Goal: Task Accomplishment & Management: Complete application form

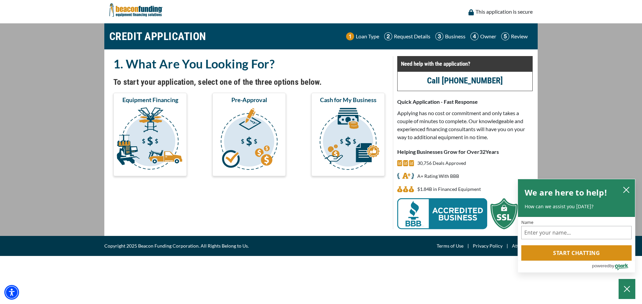
click at [150, 135] on img "submit" at bounding box center [150, 140] width 71 height 67
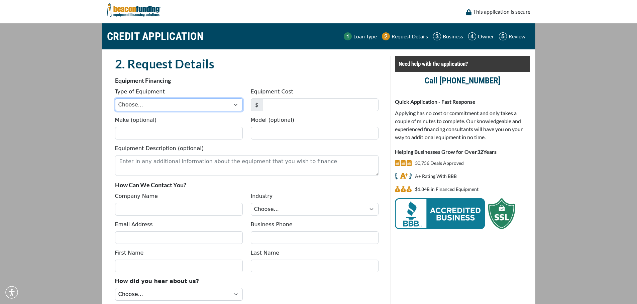
click at [166, 107] on select "Choose... Backhoe Boom/Bucket Truck Chipper Commercial Mower Crane DTG/DTF Prin…" at bounding box center [179, 105] width 128 height 13
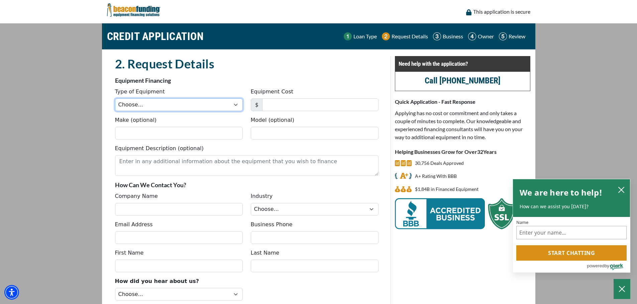
select select "1"
click at [115, 99] on select "Choose... Backhoe Boom/Bucket Truck Chipper Commercial Mower Crane DTG/DTF Prin…" at bounding box center [179, 105] width 128 height 13
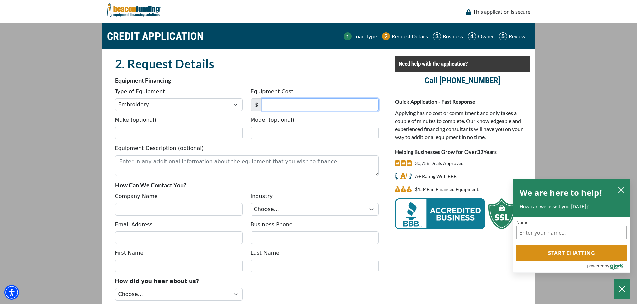
click at [290, 105] on body "Skip to main content Enable accessibility for low vision Open the accessibility…" at bounding box center [318, 152] width 637 height 304
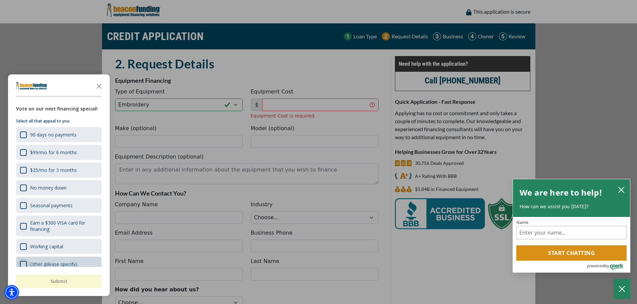
drag, startPoint x: 285, startPoint y: 103, endPoint x: 23, endPoint y: 261, distance: 306.3
click at [23, 261] on div "Other (please specify)" at bounding box center [23, 264] width 7 height 7
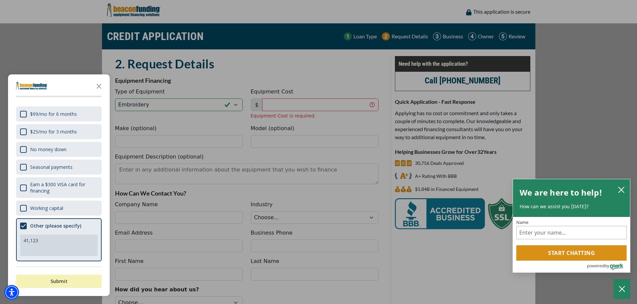
type textarea "41,123"
click at [57, 282] on button "Submit" at bounding box center [59, 281] width 86 height 13
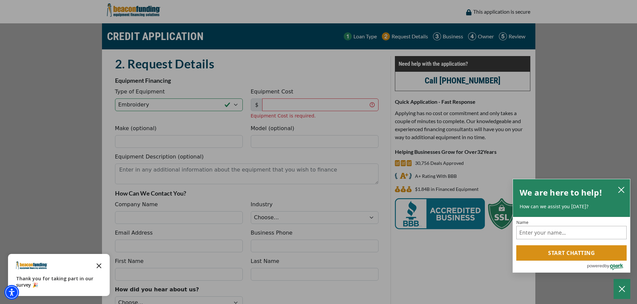
click at [98, 267] on polygon "Close the survey" at bounding box center [99, 266] width 5 height 5
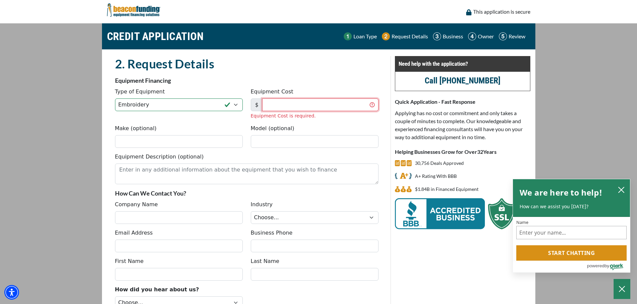
paste input "41,123"
type input "41,123"
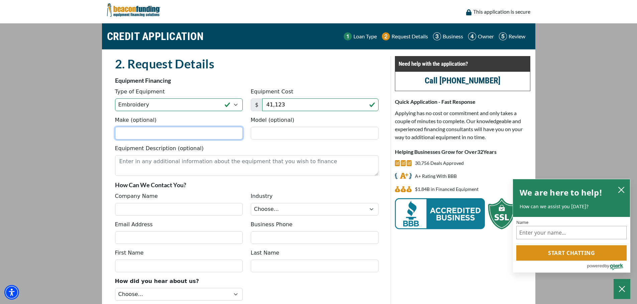
click at [163, 143] on div "Make (optional) Model (optional)" at bounding box center [246, 130] width 271 height 28
type input "Tajima"
click at [290, 132] on input "Model (optional)" at bounding box center [315, 133] width 128 height 13
paste input "TMBP2-XC embroidery single head with X-Axis Extens"
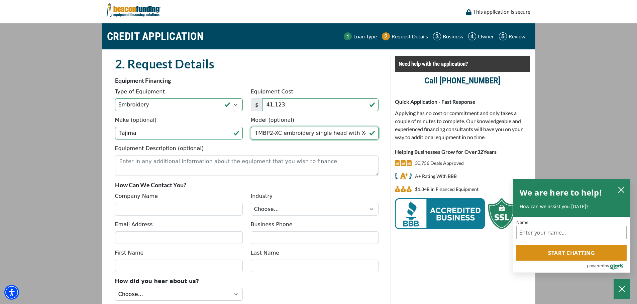
scroll to position [0, 15]
type input "TMBP2-XC embroidery single head with X-Axis Extens"
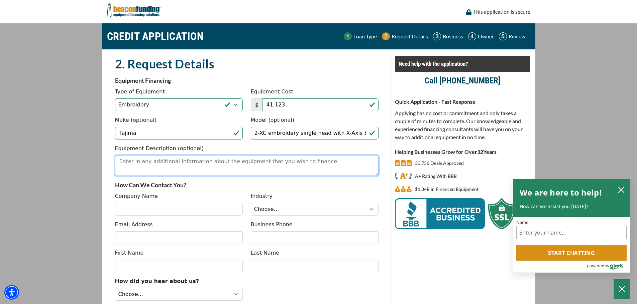
scroll to position [0, 0]
click at [222, 163] on textarea "Equipment Description (optional)" at bounding box center [246, 165] width 263 height 21
drag, startPoint x: 282, startPoint y: 134, endPoint x: 390, endPoint y: 130, distance: 108.4
click at [390, 130] on div "2. Request Details There was an issue while saving the data. Please try again a…" at bounding box center [318, 195] width 431 height 279
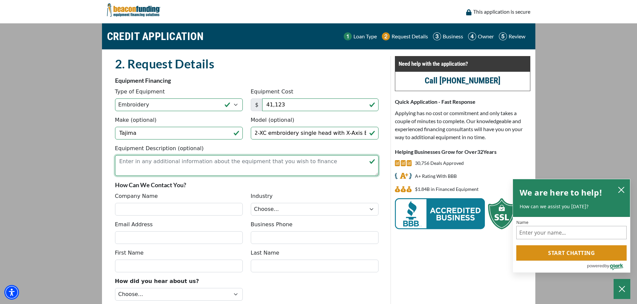
scroll to position [0, 0]
click at [146, 162] on textarea "Equipment Description (optional)" at bounding box center [246, 165] width 263 height 21
paste textarea "embroidery single head with X-Axis Extens"
drag, startPoint x: 122, startPoint y: 161, endPoint x: 117, endPoint y: 163, distance: 5.8
click at [117, 163] on textarea "embroidery single head with X-Axis Extension Table" at bounding box center [246, 165] width 263 height 21
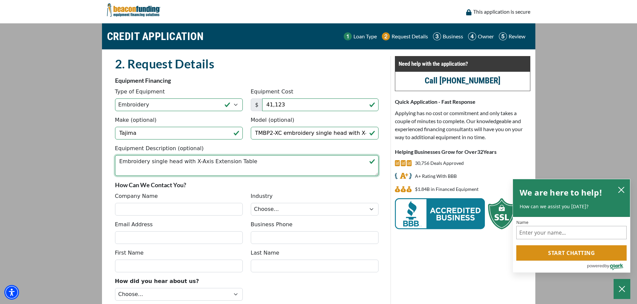
type textarea "Embroidery single head with X-Axis Extension Table"
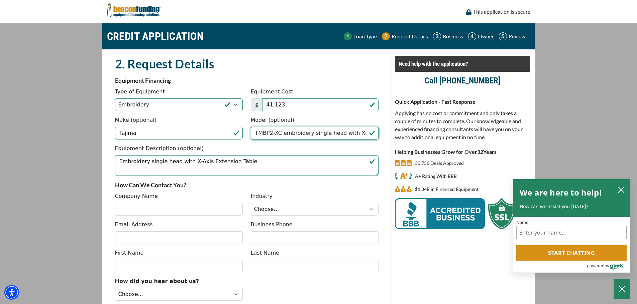
scroll to position [0, 15]
drag, startPoint x: 281, startPoint y: 134, endPoint x: 424, endPoint y: 137, distance: 143.4
click at [424, 137] on div "2. Request Details There was an issue while saving the data. Please try again a…" at bounding box center [318, 195] width 431 height 279
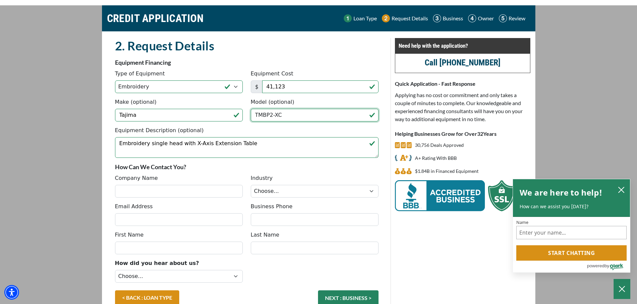
scroll to position [33, 0]
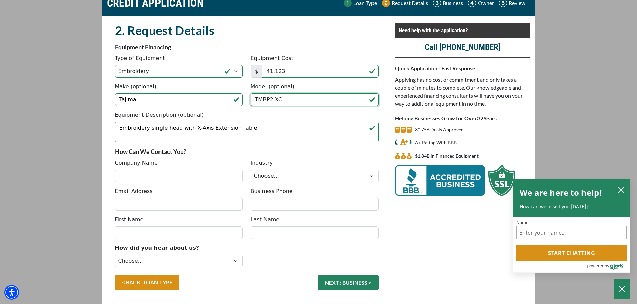
type input "TMBP2-XC"
click at [142, 176] on input "Company Name" at bounding box center [179, 176] width 128 height 13
type input "The Clothes Horse Int'l Ltd"
type input "katrina@theclotheshorse.com"
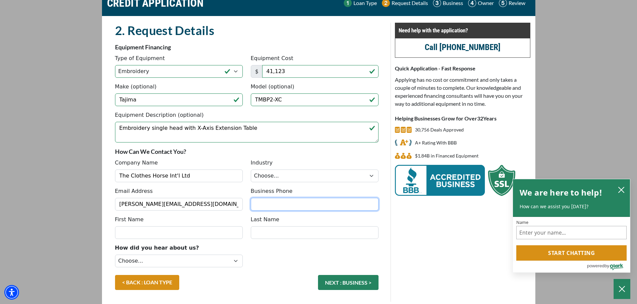
type input "8568298460"
type input "Katrina"
type input "Coldren"
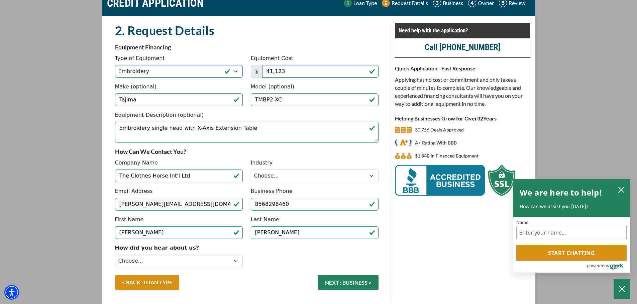
type input "(856) 829-8460"
click at [277, 178] on select "Choose... Towing Landscape/Hardscape Decorated Apparel Septic Light Constructio…" at bounding box center [315, 176] width 128 height 13
select select "5"
click at [251, 170] on select "Choose... Towing Landscape/Hardscape Decorated Apparel Septic Light Constructio…" at bounding box center [315, 176] width 128 height 13
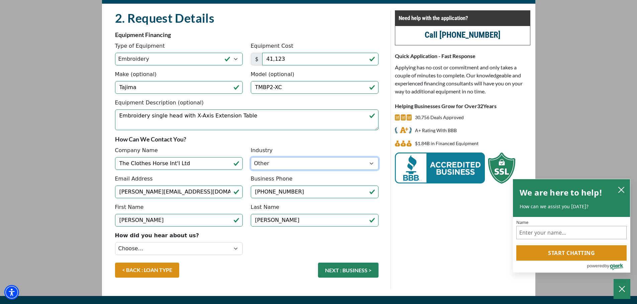
scroll to position [58, 0]
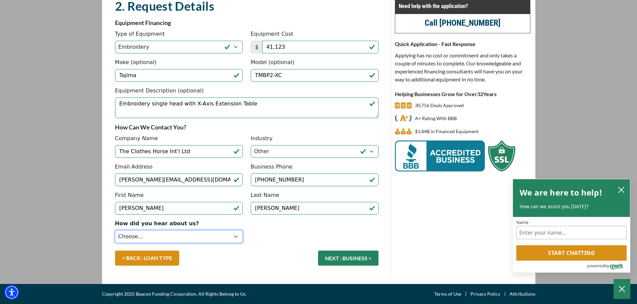
click at [161, 241] on select "Choose... Internet Search Vendor Referral Word of Mouth Client Referral Email E…" at bounding box center [179, 237] width 128 height 13
select select "4"
click at [115, 231] on select "Choose... Internet Search Vendor Referral Word of Mouth Client Referral Email E…" at bounding box center [179, 237] width 128 height 13
click at [352, 262] on button "NEXT : BUSINESS >" at bounding box center [348, 258] width 60 height 15
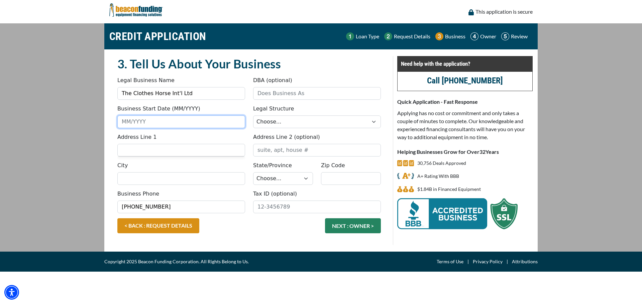
click at [155, 122] on input "Business Start Date (MM/YYYY)" at bounding box center [181, 122] width 128 height 13
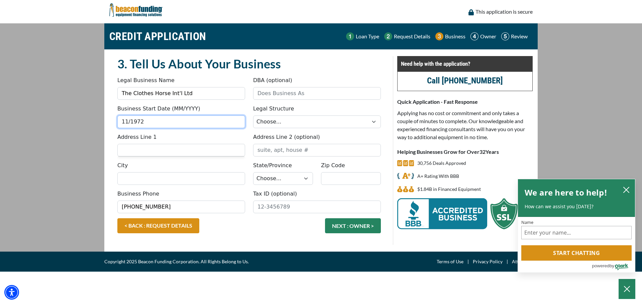
type input "11/1972"
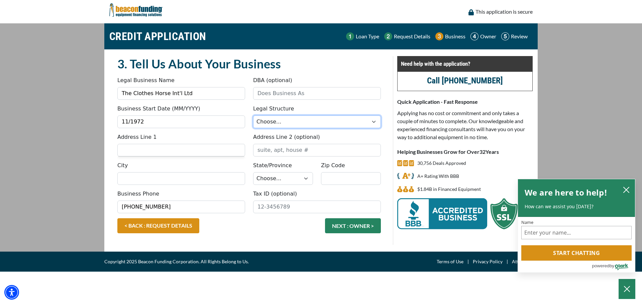
click at [284, 119] on select "Choose... Corporation LLC LLP Municipality Non-Profit Partnership Proprietorship" at bounding box center [317, 122] width 128 height 13
select select "1"
click at [253, 116] on select "Choose... Corporation LLC LLP Municipality Non-Profit Partnership Proprietorship" at bounding box center [317, 122] width 128 height 13
click at [175, 149] on input "Address Line 1" at bounding box center [181, 150] width 128 height 13
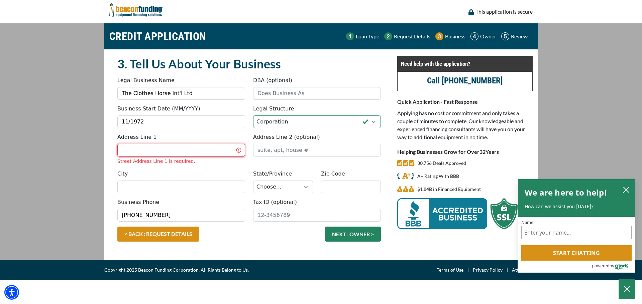
click at [161, 151] on input "Address Line 1" at bounding box center [181, 150] width 128 height 13
type input "2200 Wallace Blvd Suite A"
type input "The Clothes Horse"
type input "Cinnaminson"
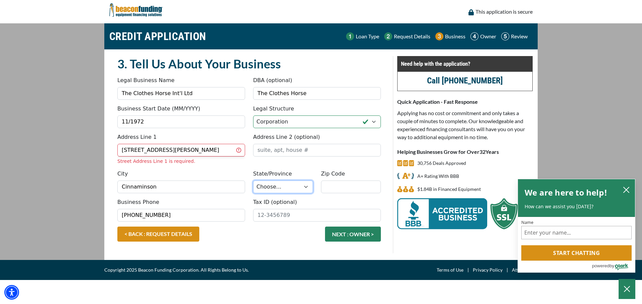
select select "2"
type input "08077"
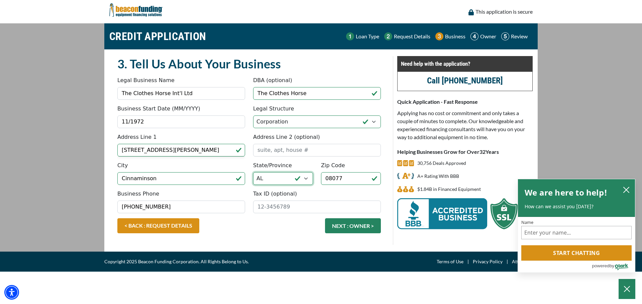
click at [267, 181] on select "Choose... AL AK AZ AR CA CO CT DE DC FL GA HI ID IL IN IA KS KY LA ME MD MA MI …" at bounding box center [283, 178] width 60 height 13
select select "32"
click at [253, 172] on select "Choose... AL AK AZ AR CA CO CT DE DC FL GA HI ID IL IN IA KS KY LA ME MD MA MI …" at bounding box center [283, 178] width 60 height 13
click at [295, 207] on input "Tax ID (optional)" at bounding box center [317, 207] width 128 height 13
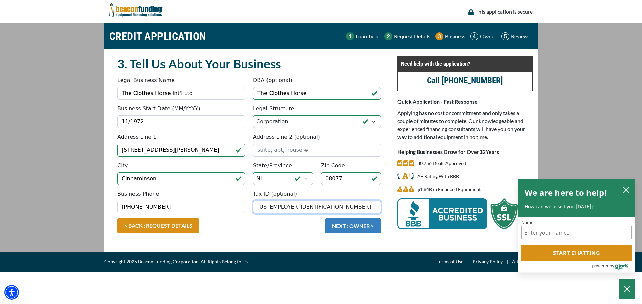
type input "22-3079786"
click at [344, 230] on button "NEXT : OWNER >" at bounding box center [353, 226] width 56 height 15
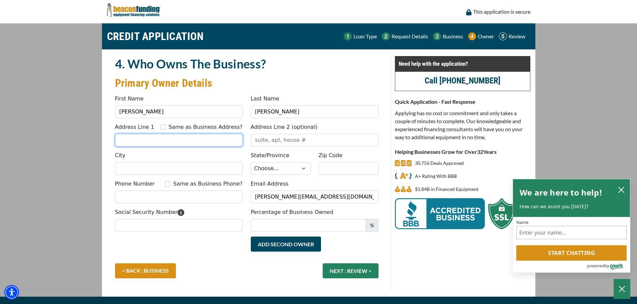
click at [173, 138] on input "Address Line 1" at bounding box center [179, 140] width 128 height 13
type input "8 Sylvan Ct"
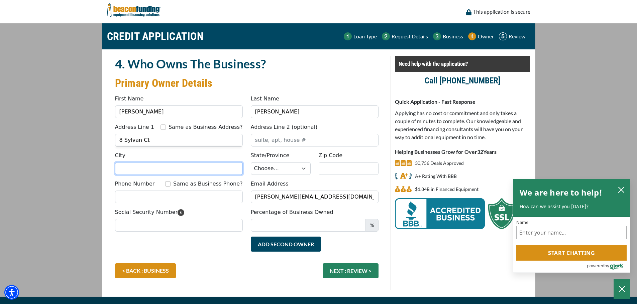
type input "Delran"
select select "32"
type input "08075"
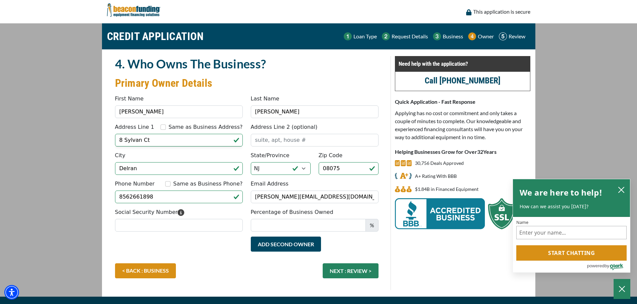
type input "(856) 266-1898"
click at [137, 226] on input "Social Security Number" at bounding box center [179, 225] width 128 height 13
type input "048-60-0353"
click at [303, 226] on input "Percentage of Business Owned" at bounding box center [308, 225] width 115 height 13
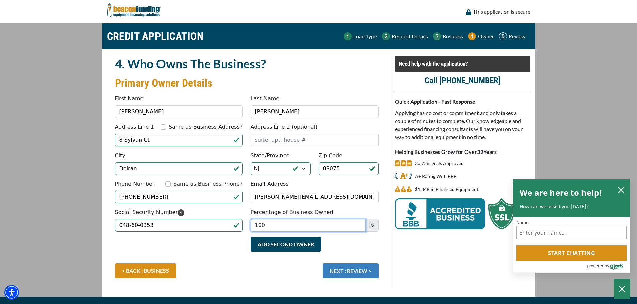
type input "100"
click at [357, 273] on button "NEXT : REVIEW >" at bounding box center [351, 271] width 56 height 15
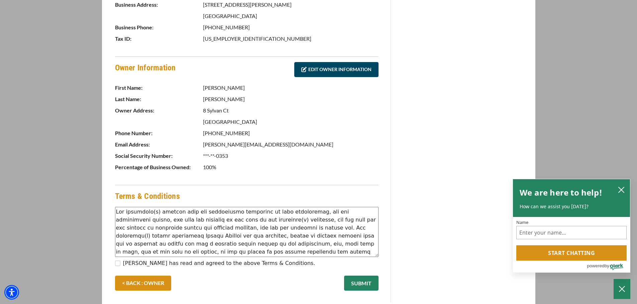
scroll to position [296, 0]
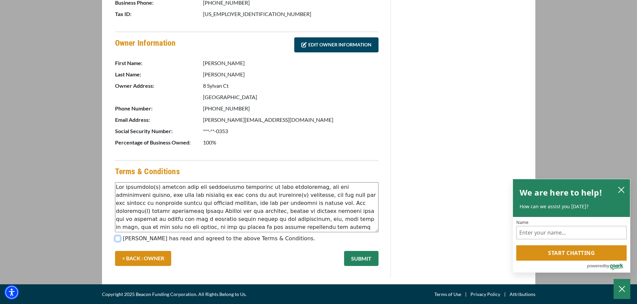
drag, startPoint x: 116, startPoint y: 238, endPoint x: 128, endPoint y: 238, distance: 12.0
click at [116, 238] on input "Katrina Coldren has read and agreed to the above Terms & Conditions." at bounding box center [117, 238] width 5 height 5
checkbox input "true"
click at [359, 257] on button "SUBMIT" at bounding box center [361, 258] width 34 height 15
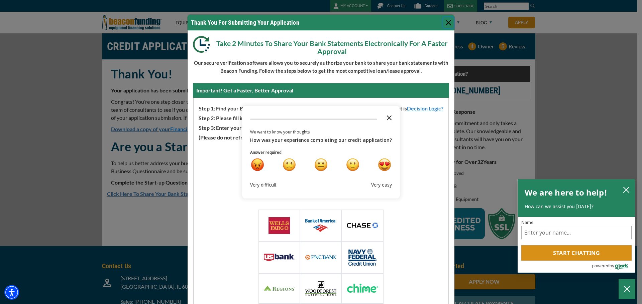
click at [387, 119] on polygon "Close the survey" at bounding box center [389, 117] width 5 height 5
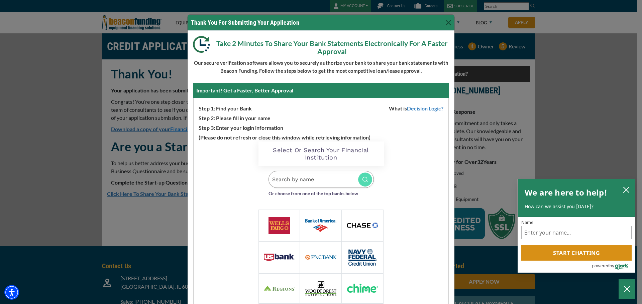
click at [310, 181] on input "Search by name" at bounding box center [320, 179] width 105 height 17
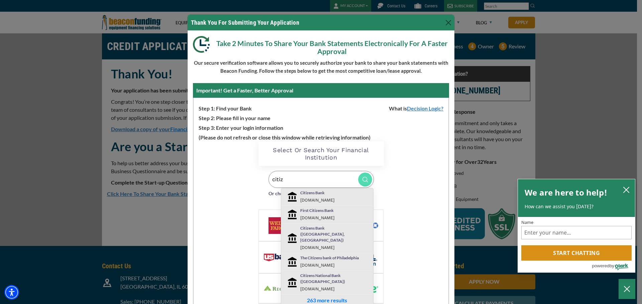
type input "citiz"
click at [311, 194] on p "Citizens Bank" at bounding box center [335, 193] width 70 height 6
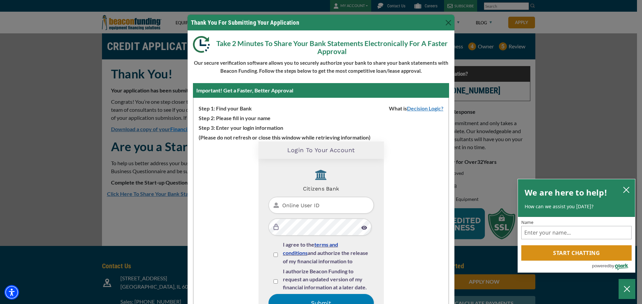
click at [330, 207] on input "Online User ID" at bounding box center [320, 205] width 105 height 17
paste input "phj5496"
type input "phj5496"
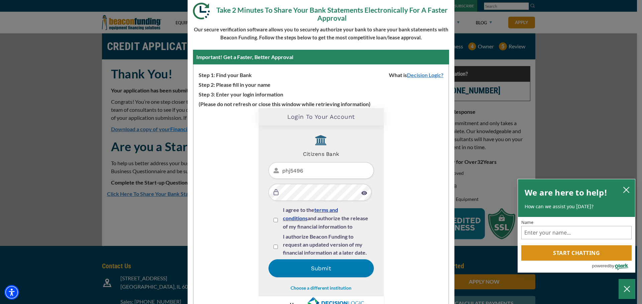
scroll to position [2, 0]
click at [273, 220] on input "I agree to the terms and conditions and authorize the release of my financial i…" at bounding box center [275, 220] width 4 height 4
checkbox input "true"
click at [273, 246] on input "I authorize Beacon Funding to request an updated version of my financial inform…" at bounding box center [275, 246] width 4 height 4
checkbox input "true"
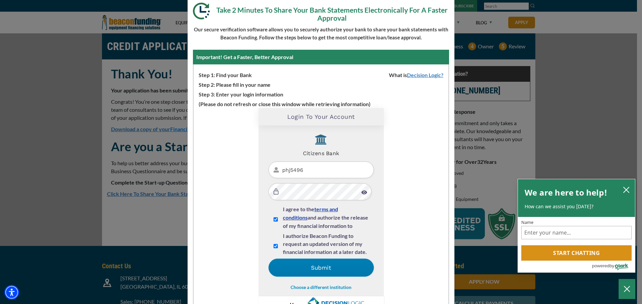
click at [361, 191] on img at bounding box center [364, 192] width 6 height 4
click at [320, 268] on button "Submit" at bounding box center [320, 268] width 105 height 18
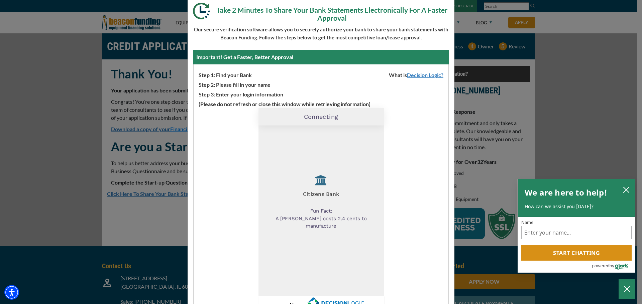
scroll to position [0, 0]
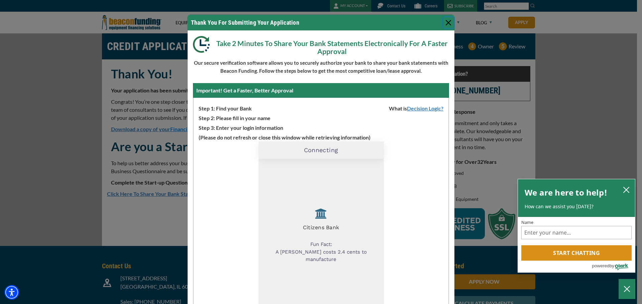
click at [625, 190] on icon "close chatbox" at bounding box center [625, 189] width 5 height 5
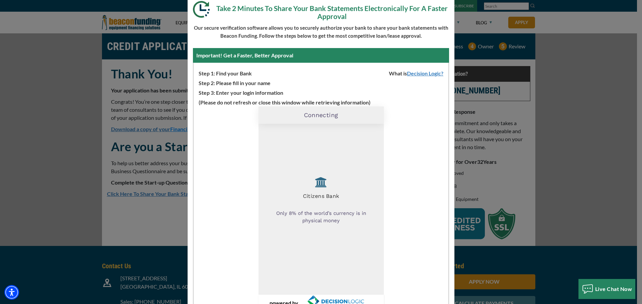
scroll to position [58, 0]
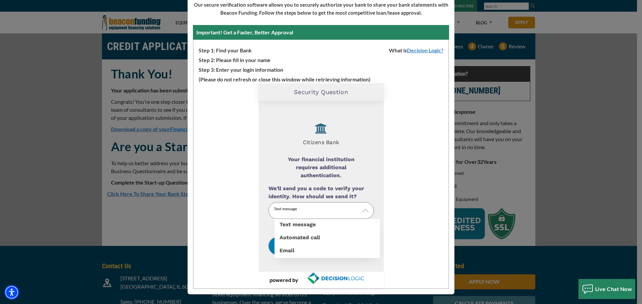
click at [303, 211] on p "Text message" at bounding box center [320, 211] width 105 height 17
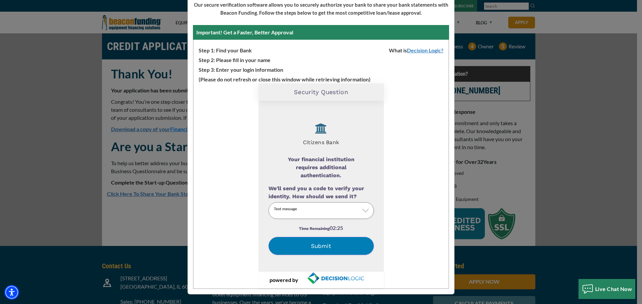
click at [306, 239] on label "Text message" at bounding box center [326, 239] width 105 height 0
click at [0, 0] on input "We'll send you a code to verify your identity. How should we send it?" at bounding box center [0, 0] width 0 height 0
click at [327, 247] on button "Submit" at bounding box center [320, 246] width 105 height 18
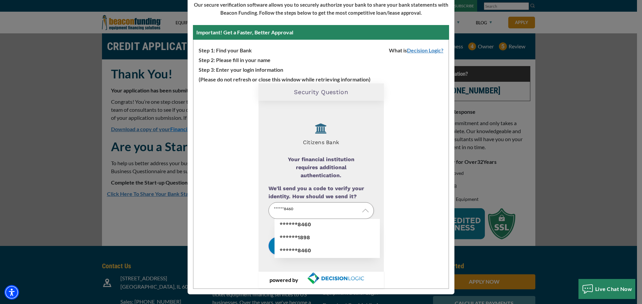
click at [363, 209] on img at bounding box center [365, 211] width 7 height 7
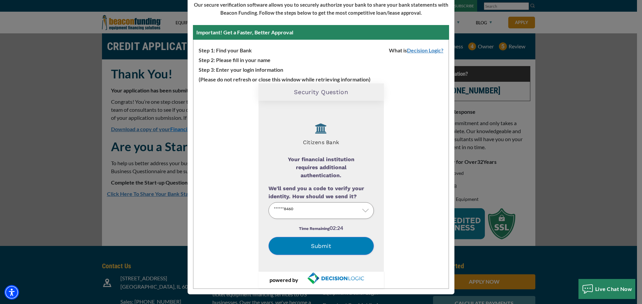
click at [308, 239] on label "******1898" at bounding box center [326, 239] width 105 height 0
click at [0, 0] on input "We'll send you a code to verify your identity. How should we send it?" at bounding box center [0, 0] width 0 height 0
click at [311, 246] on button "Submit" at bounding box center [320, 246] width 105 height 18
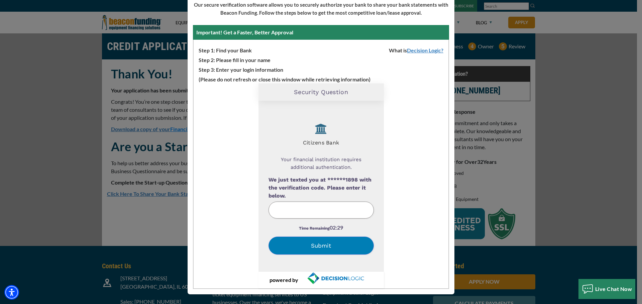
click at [309, 207] on input "We just texted you at ******1898 with the verification code. Please enter it be…" at bounding box center [320, 210] width 105 height 17
type input "680233"
click at [322, 248] on button "Submit" at bounding box center [320, 246] width 105 height 18
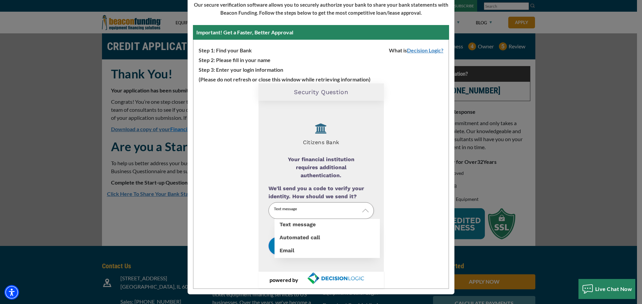
click at [292, 210] on p "Text message" at bounding box center [320, 211] width 105 height 17
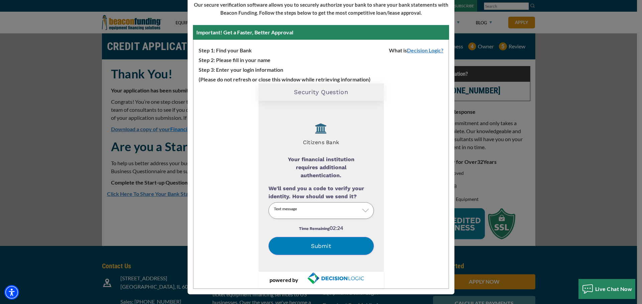
click at [295, 239] on label "Text message" at bounding box center [326, 239] width 105 height 0
click at [0, 0] on input "We'll send you a code to verify your identity. How should we send it?" at bounding box center [0, 0] width 0 height 0
click at [319, 247] on button "Submit" at bounding box center [320, 246] width 105 height 18
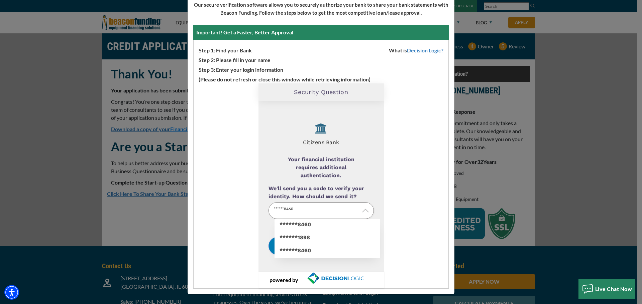
click at [362, 213] on img at bounding box center [365, 211] width 7 height 7
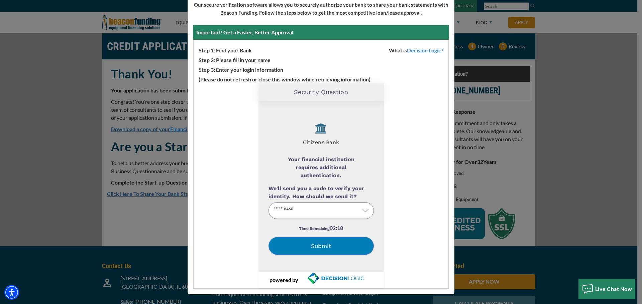
click at [308, 239] on label "******1898" at bounding box center [326, 239] width 105 height 0
click at [0, 0] on input "We'll send you a code to verify your identity. How should we send it?" at bounding box center [0, 0] width 0 height 0
click at [317, 246] on button "Submit" at bounding box center [320, 246] width 105 height 18
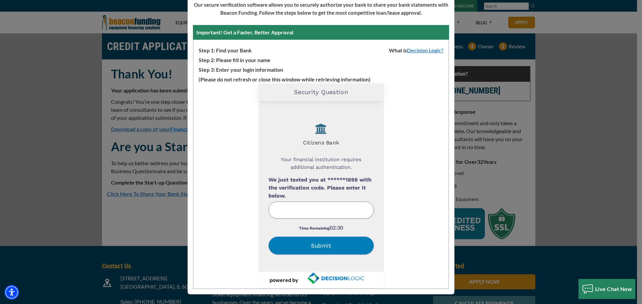
click at [321, 212] on input "We just texted you at ******1898 with the verification code. Please enter it be…" at bounding box center [320, 210] width 105 height 17
type input "844107"
click at [327, 245] on button "Submit" at bounding box center [320, 246] width 105 height 18
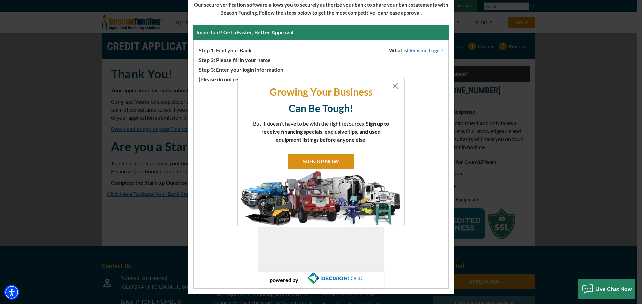
scroll to position [0, 0]
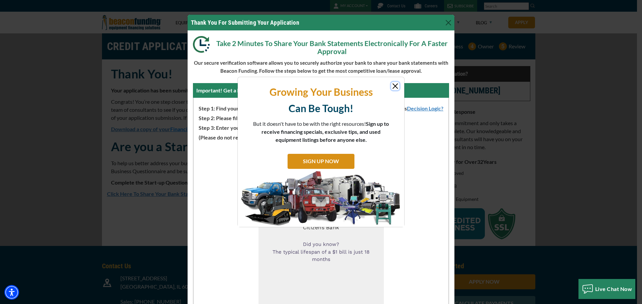
click at [394, 86] on button "Close" at bounding box center [395, 86] width 8 height 8
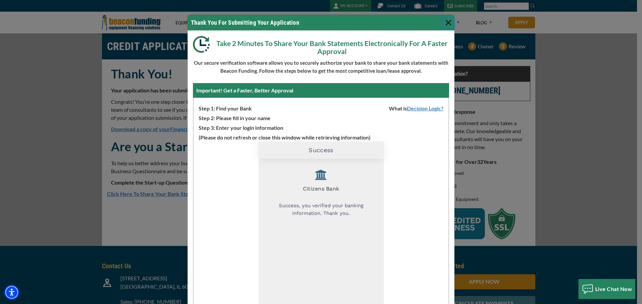
click at [446, 25] on button "Close" at bounding box center [448, 22] width 11 height 11
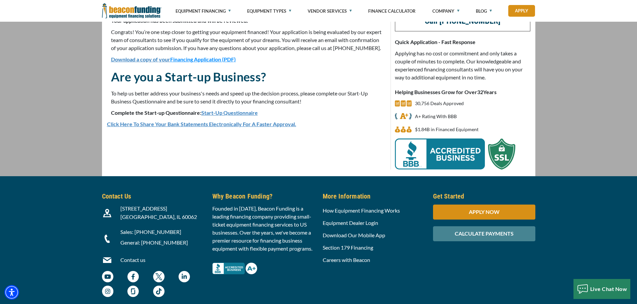
scroll to position [101, 0]
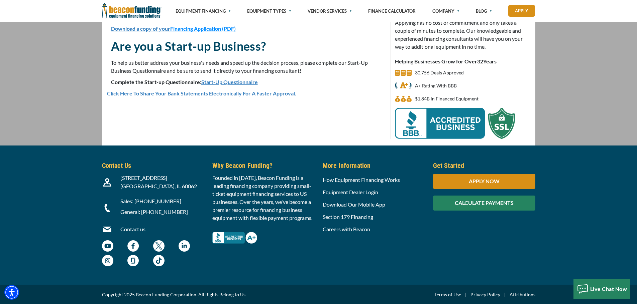
click at [461, 207] on div "CALCULATE PAYMENTS" at bounding box center [484, 203] width 102 height 15
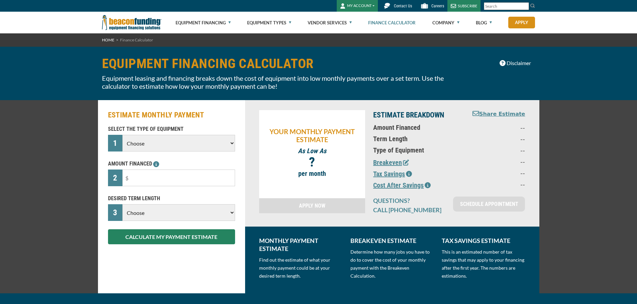
click at [177, 144] on select "Choose Backhoe Boom/Bucket Truck Chipper Commercial Mower Crane DTG/DTF Printin…" at bounding box center [178, 143] width 112 height 17
select select "1"
click at [122, 135] on select "Choose Backhoe Boom/Bucket Truck Chipper Commercial Mower Crane DTG/DTF Printin…" at bounding box center [178, 143] width 112 height 17
click at [136, 178] on input "text" at bounding box center [178, 178] width 112 height 17
type input "$41,123"
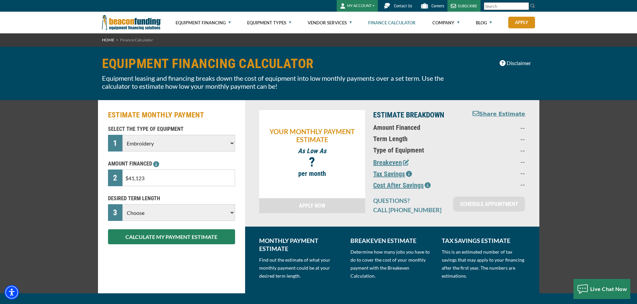
click at [153, 215] on select "Choose 36 Months 48 Months 60 Months" at bounding box center [178, 213] width 112 height 17
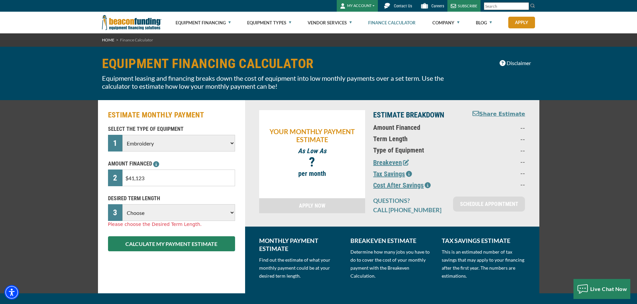
select select "36"
click at [122, 205] on select "Choose 36 Months 48 Months 60 Months" at bounding box center [178, 213] width 112 height 17
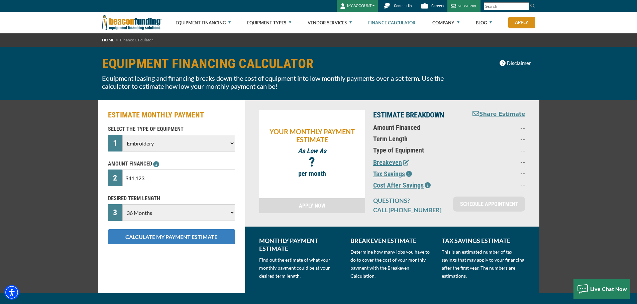
click at [156, 236] on button "CALCULATE MY PAYMENT ESTIMATE" at bounding box center [171, 237] width 127 height 15
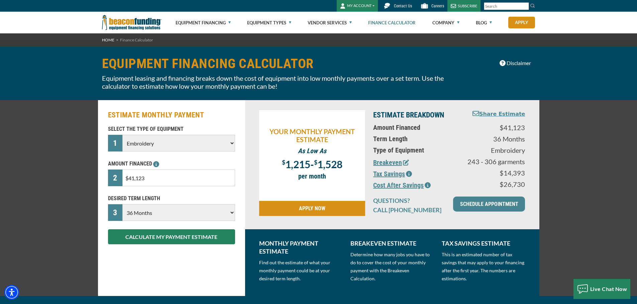
drag, startPoint x: 154, startPoint y: 177, endPoint x: 116, endPoint y: 183, distance: 38.2
click at [116, 183] on div "2 $41,123" at bounding box center [171, 178] width 127 height 17
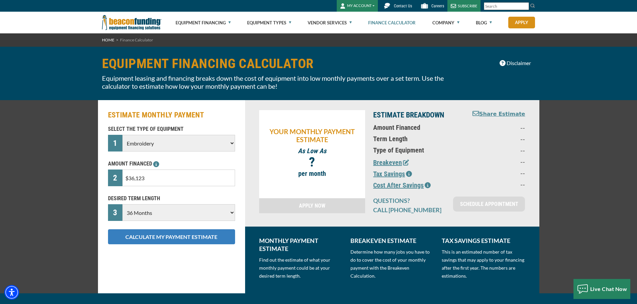
click at [182, 236] on button "CALCULATE MY PAYMENT ESTIMATE" at bounding box center [171, 237] width 127 height 15
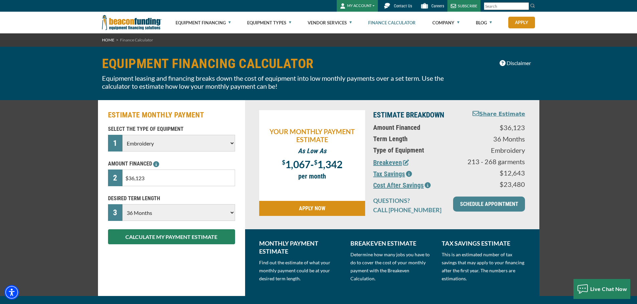
drag, startPoint x: 156, startPoint y: 177, endPoint x: 115, endPoint y: 178, distance: 41.5
click at [115, 178] on div "2 $36,123" at bounding box center [171, 178] width 127 height 17
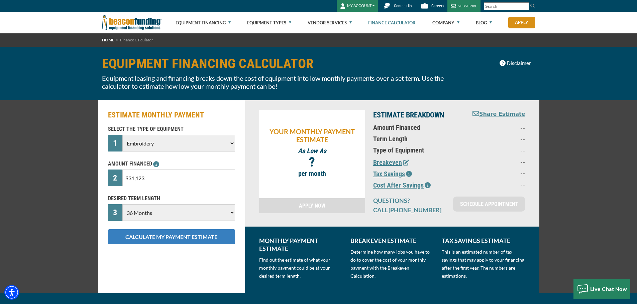
click at [160, 238] on button "CALCULATE MY PAYMENT ESTIMATE" at bounding box center [171, 237] width 127 height 15
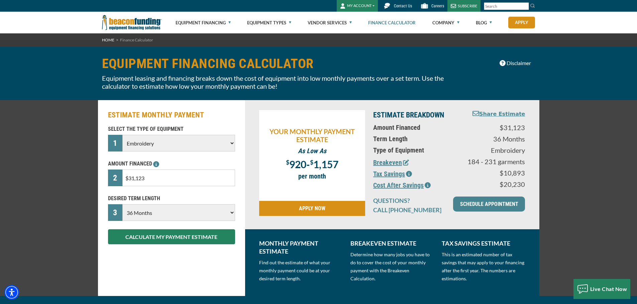
drag, startPoint x: 148, startPoint y: 180, endPoint x: 121, endPoint y: 182, distance: 27.8
click at [121, 182] on div "2 $31,123" at bounding box center [171, 178] width 127 height 17
drag, startPoint x: 154, startPoint y: 182, endPoint x: 117, endPoint y: 182, distance: 36.4
click at [117, 182] on div "2 $211,213" at bounding box center [171, 178] width 127 height 17
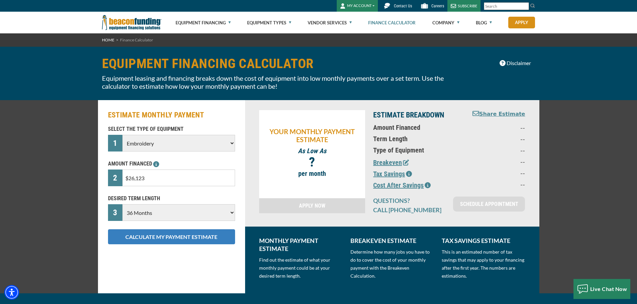
click at [163, 238] on button "CALCULATE MY PAYMENT ESTIMATE" at bounding box center [171, 237] width 127 height 15
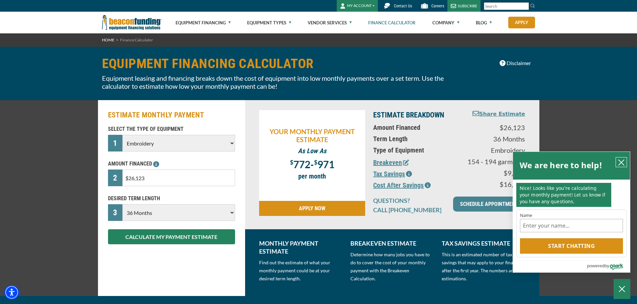
click at [623, 162] on icon "close chatbox" at bounding box center [621, 162] width 7 height 7
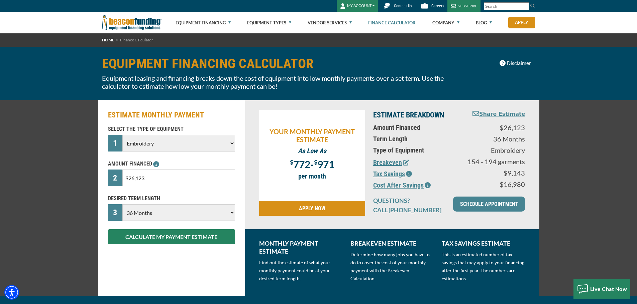
click at [426, 184] on icon "button" at bounding box center [427, 185] width 6 height 6
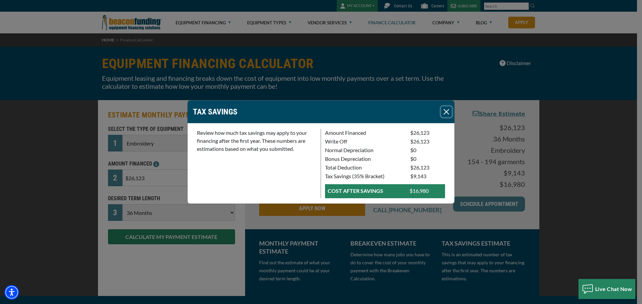
click at [446, 110] on button "Close" at bounding box center [446, 112] width 11 height 11
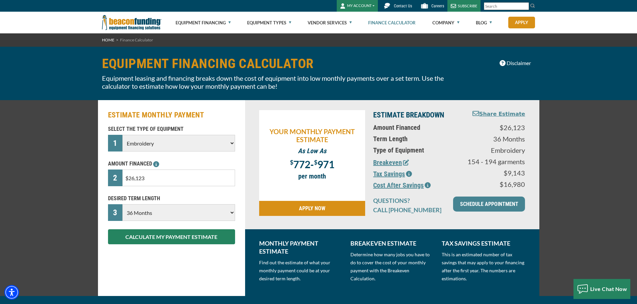
drag, startPoint x: 169, startPoint y: 177, endPoint x: 105, endPoint y: 181, distance: 64.3
click at [105, 181] on div "AMOUNT FINANCED 2 $26,123 Please enter the Amount Financed." at bounding box center [171, 173] width 135 height 26
type input "$41,123"
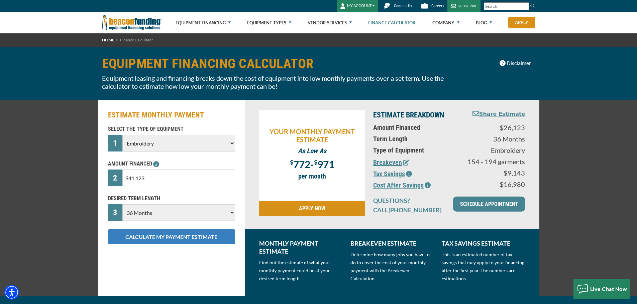
click at [165, 240] on button "CALCULATE MY PAYMENT ESTIMATE" at bounding box center [171, 237] width 127 height 15
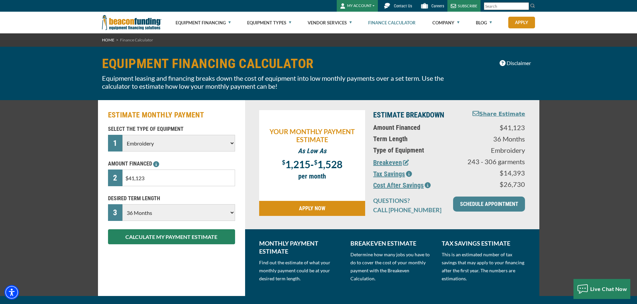
click at [408, 175] on icon "button" at bounding box center [409, 174] width 6 height 6
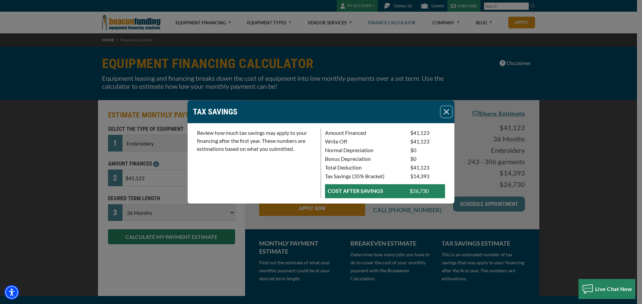
click at [443, 111] on button "Close" at bounding box center [446, 112] width 11 height 11
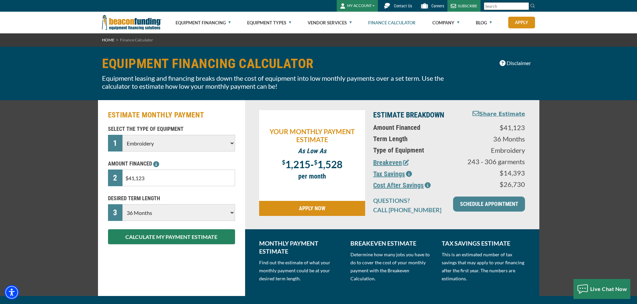
click at [512, 62] on span "Disclaimer" at bounding box center [518, 63] width 24 height 8
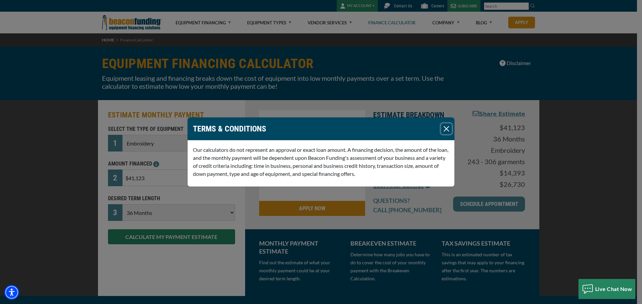
click at [444, 126] on button "Close" at bounding box center [446, 129] width 11 height 11
